Goal: Transaction & Acquisition: Purchase product/service

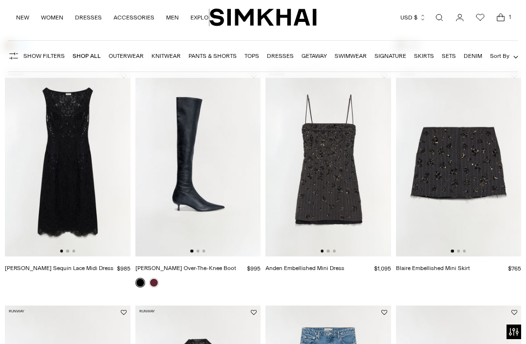
scroll to position [312, 0]
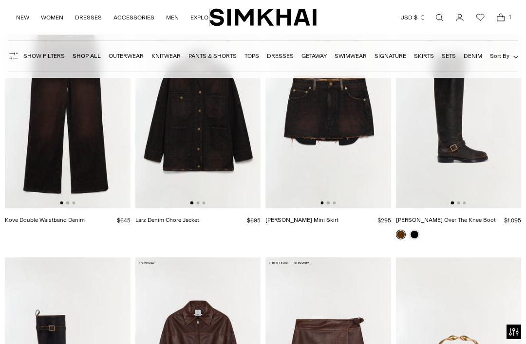
scroll to position [1299, 0]
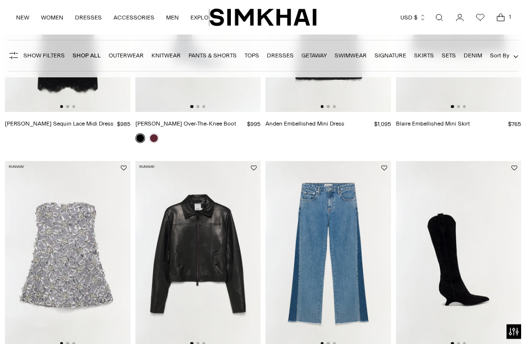
scroll to position [459, 0]
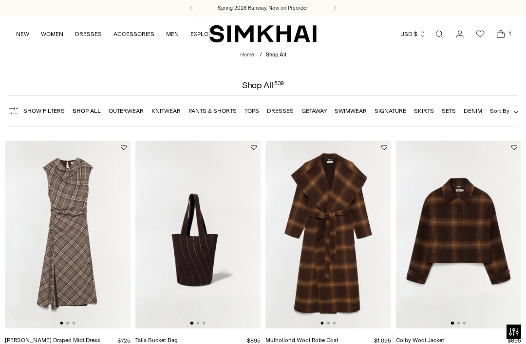
click at [19, 31] on link "NEW" at bounding box center [22, 33] width 13 height 21
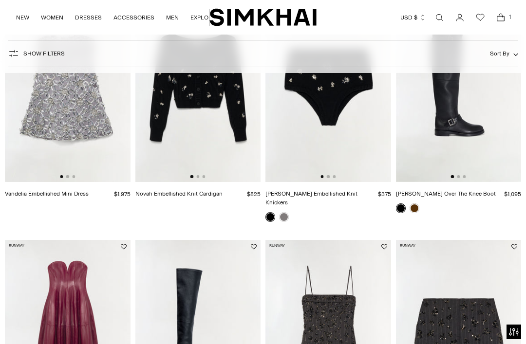
scroll to position [501, 0]
